Goal: Task Accomplishment & Management: Manage account settings

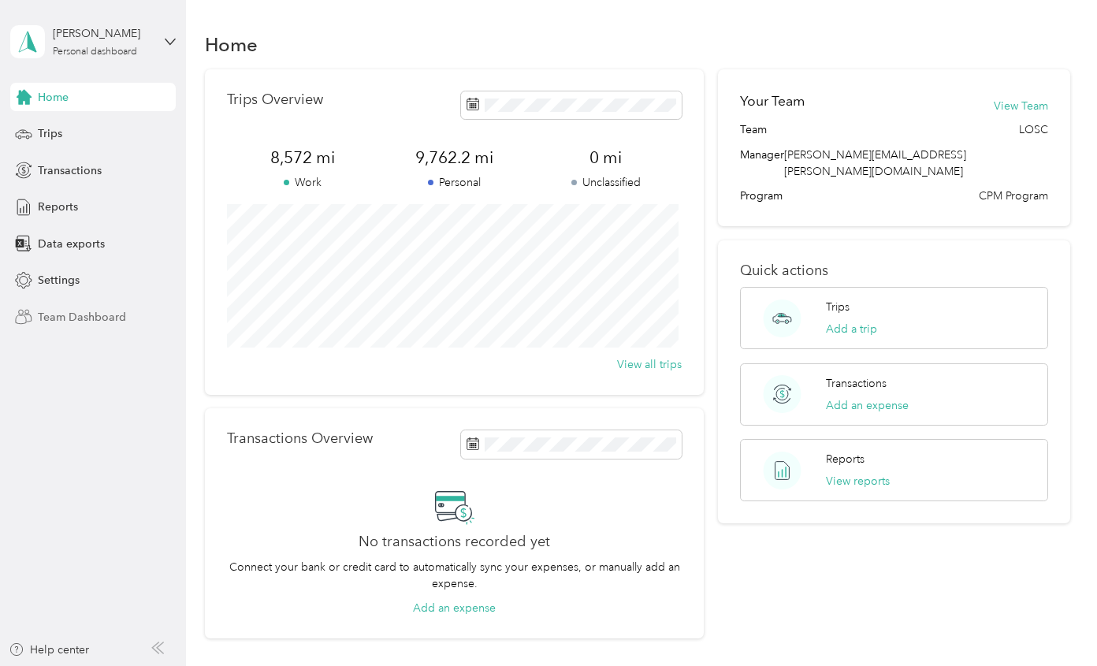
click at [127, 321] on div "Team Dashboard" at bounding box center [92, 317] width 165 height 28
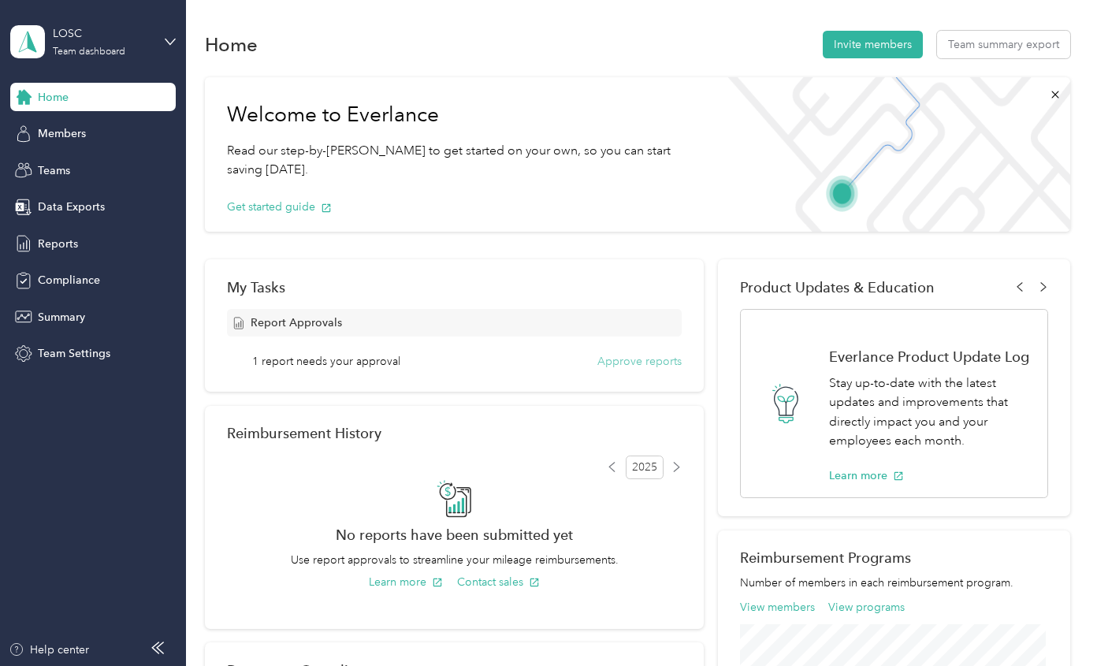
click at [640, 362] on button "Approve reports" at bounding box center [639, 361] width 84 height 17
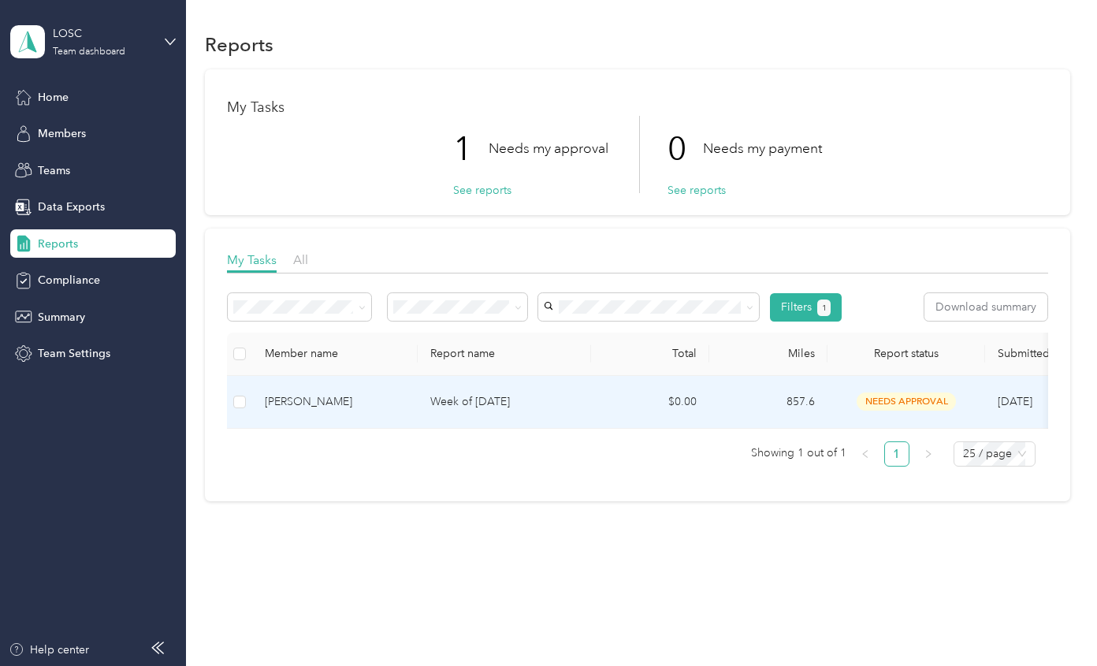
click at [321, 407] on div "[PERSON_NAME]" at bounding box center [335, 401] width 140 height 17
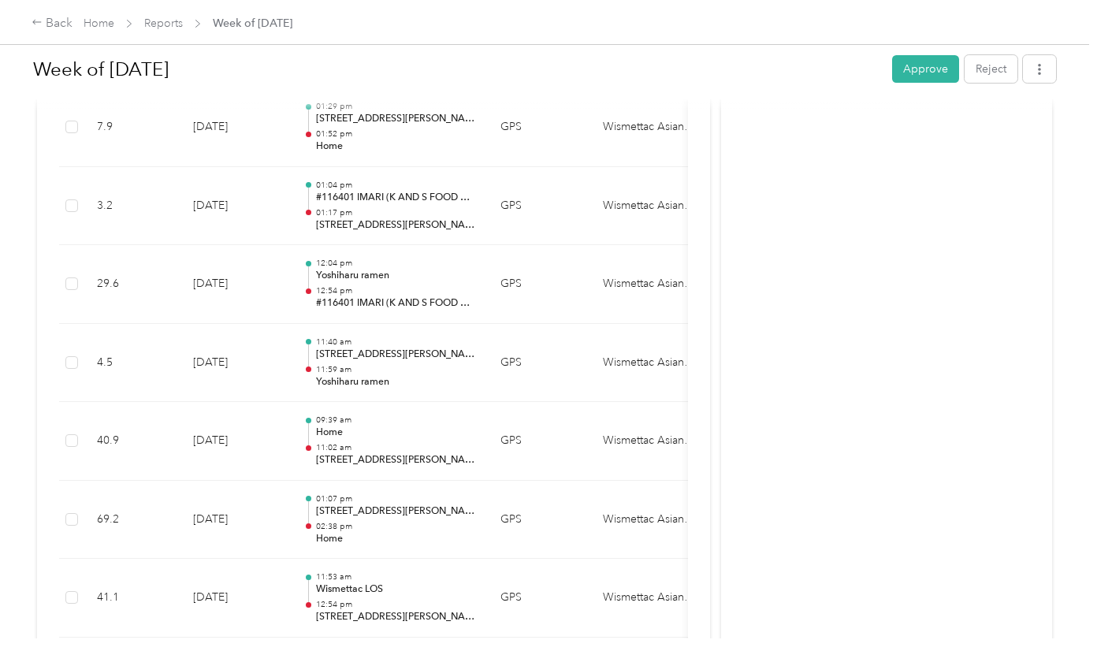
scroll to position [2255, 0]
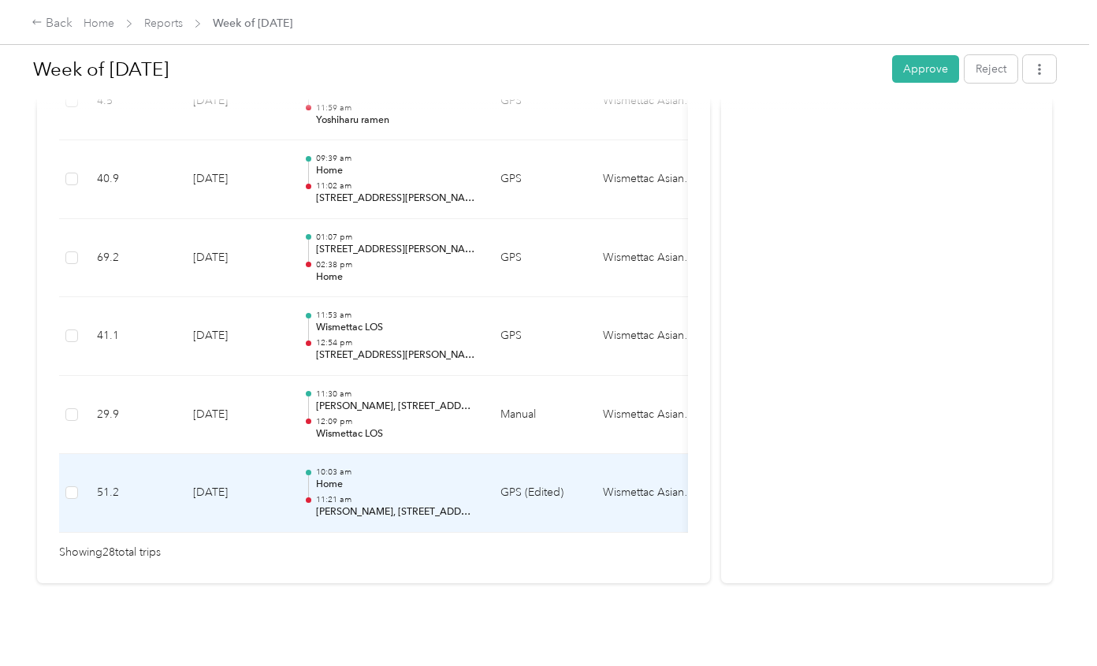
click at [405, 505] on p "[PERSON_NAME], [STREET_ADDRESS]" at bounding box center [395, 512] width 159 height 14
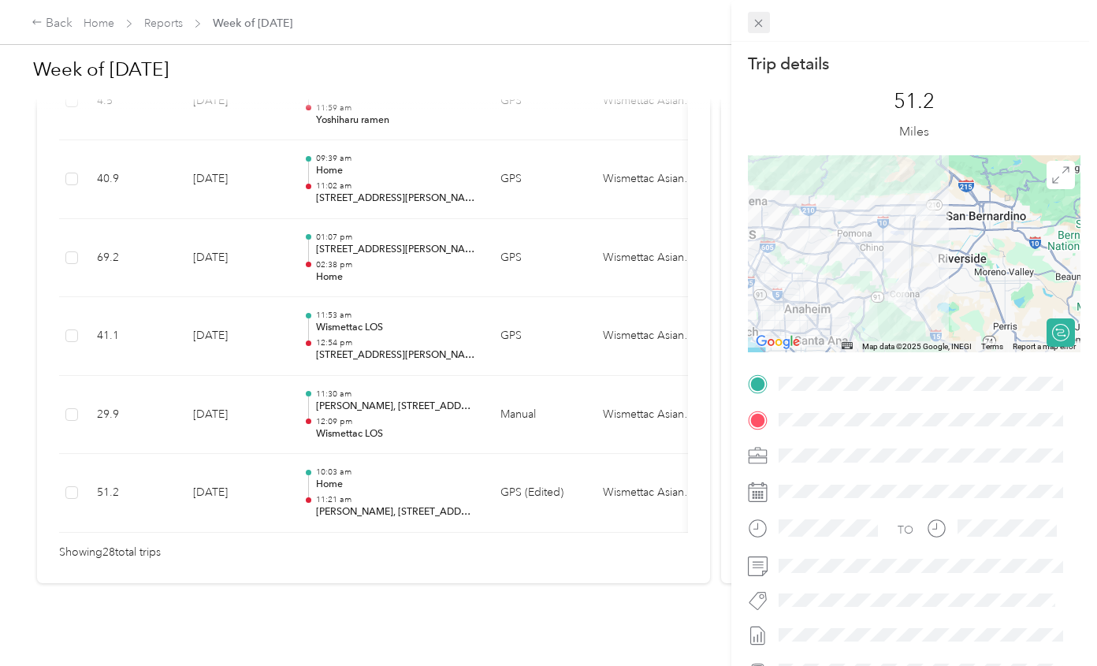
click at [756, 20] on icon at bounding box center [758, 23] width 13 height 13
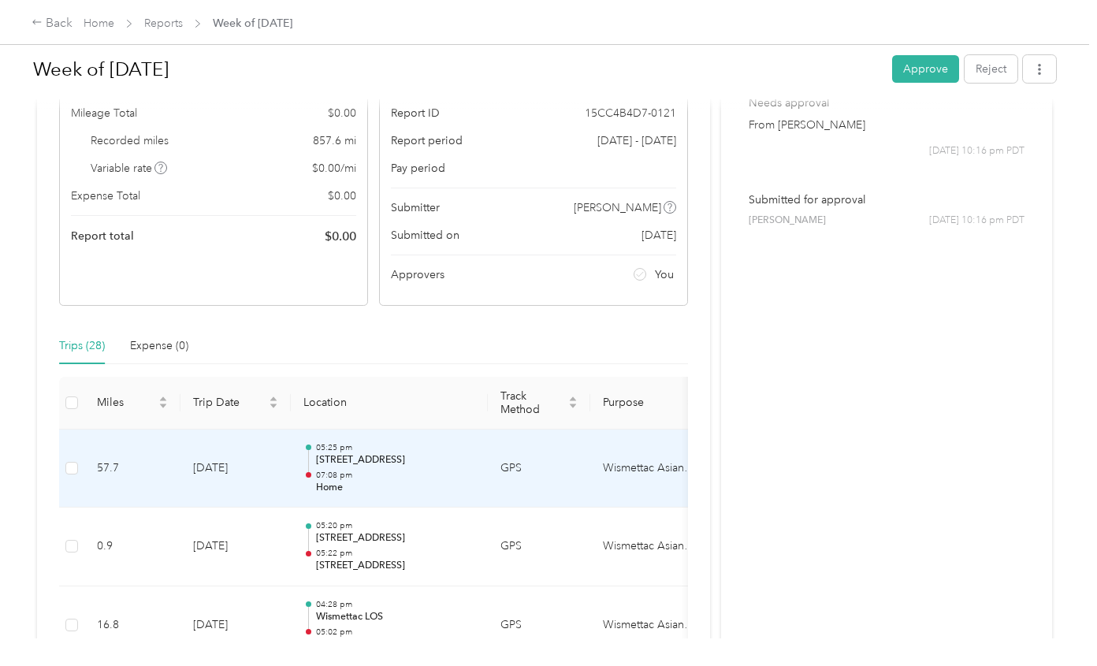
scroll to position [0, 0]
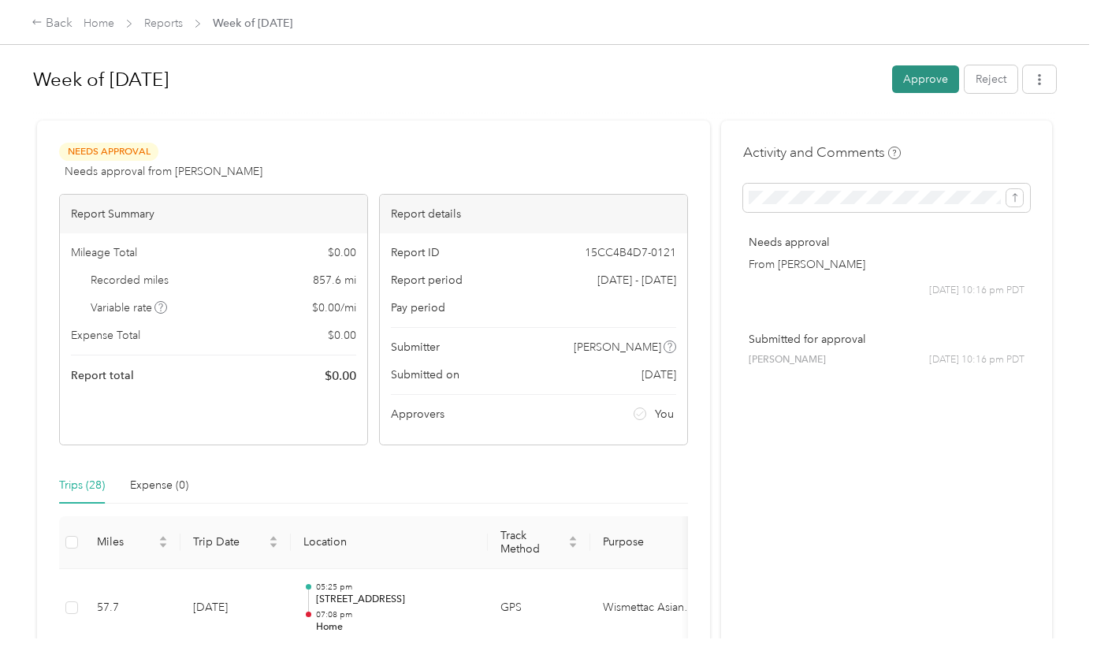
click at [921, 78] on button "Approve" at bounding box center [925, 79] width 67 height 28
